Goal: Find specific page/section: Find specific page/section

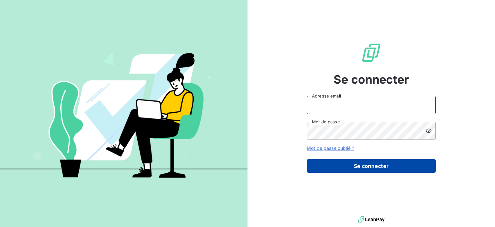
type input "[EMAIL_ADDRESS][DOMAIN_NAME]"
click at [391, 162] on button "Se connecter" at bounding box center [371, 166] width 129 height 14
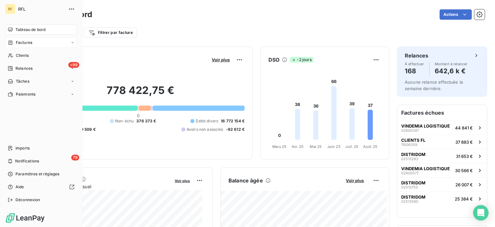
click at [30, 42] on span "Factures" at bounding box center [24, 43] width 16 height 6
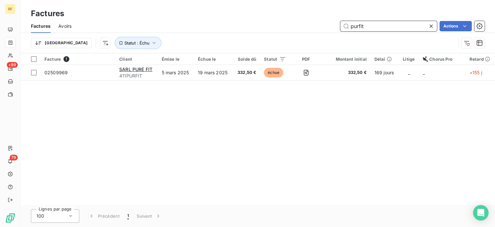
drag, startPoint x: 368, startPoint y: 27, endPoint x: 344, endPoint y: 27, distance: 23.5
click at [344, 27] on input "purfit" at bounding box center [388, 26] width 97 height 10
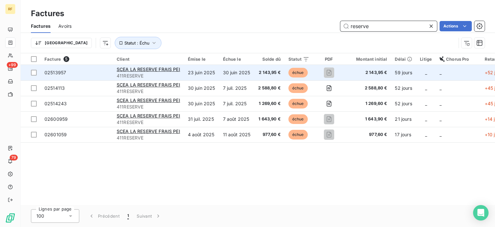
type input "reserve"
click at [144, 73] on span "411RESERVE" at bounding box center [149, 76] width 64 height 6
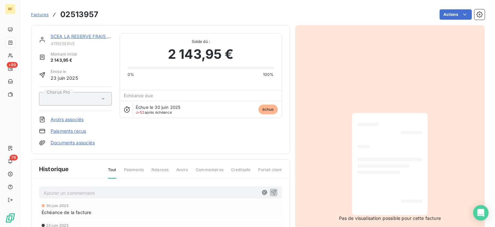
click at [356, 169] on div at bounding box center [390, 164] width 76 height 102
click at [110, 225] on div "23 juin 2025" at bounding box center [161, 225] width 238 height 4
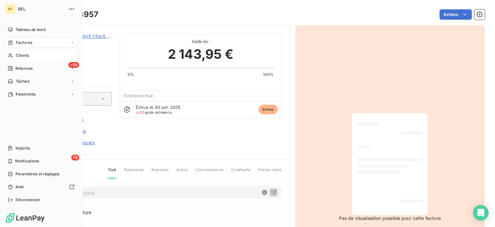
click at [26, 54] on span "Clients" at bounding box center [22, 56] width 13 height 6
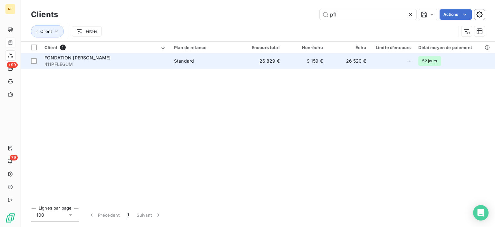
type input "pfl"
click at [111, 58] on div "FONDATION [PERSON_NAME]" at bounding box center [105, 57] width 122 height 6
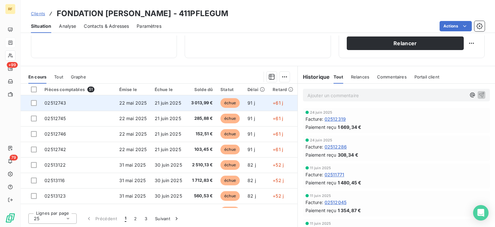
click at [115, 98] on td "22 mai 2025" at bounding box center [132, 102] width 35 height 15
